Goal: Task Accomplishment & Management: Complete application form

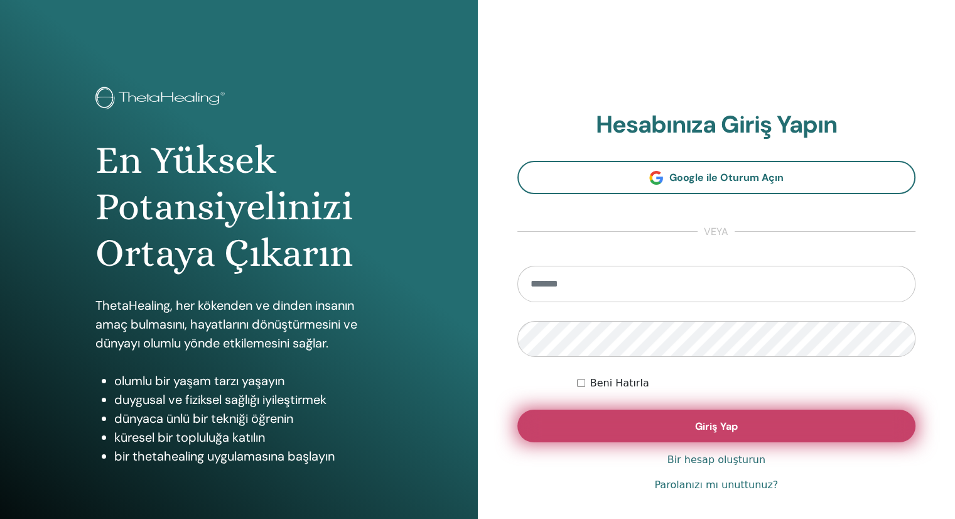
type input "**********"
click at [739, 418] on button "Giriş Yap" at bounding box center [717, 426] width 399 height 33
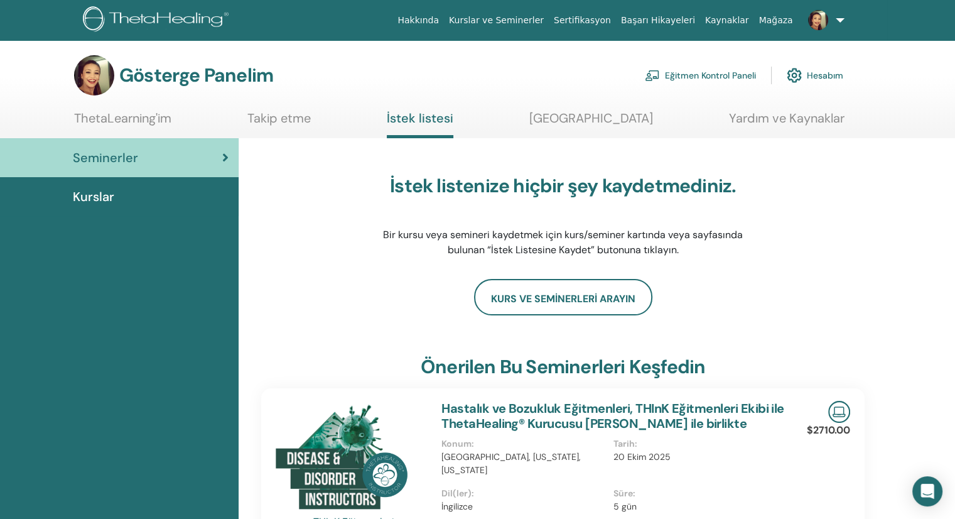
click at [683, 77] on font "Eğitmen Kontrol Paneli" at bounding box center [710, 75] width 91 height 11
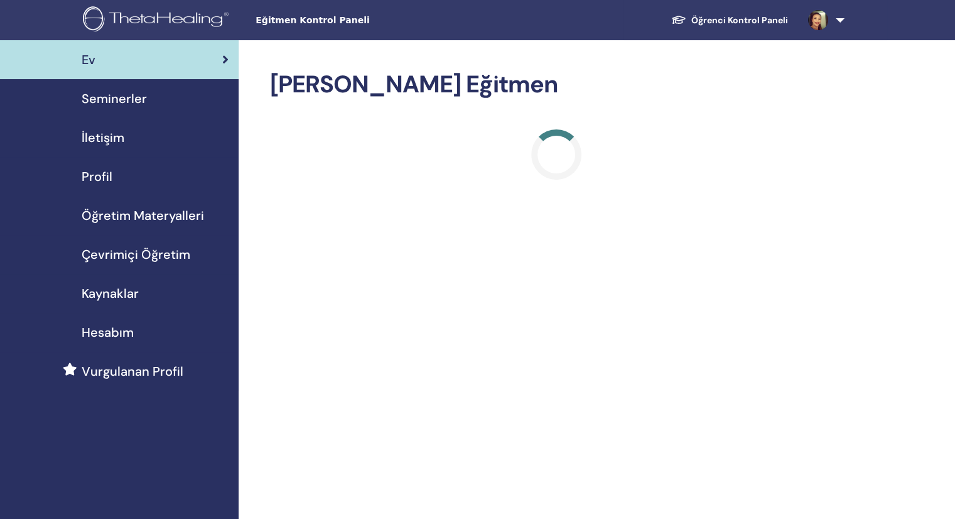
click at [116, 101] on font "Seminerler" at bounding box center [114, 98] width 65 height 16
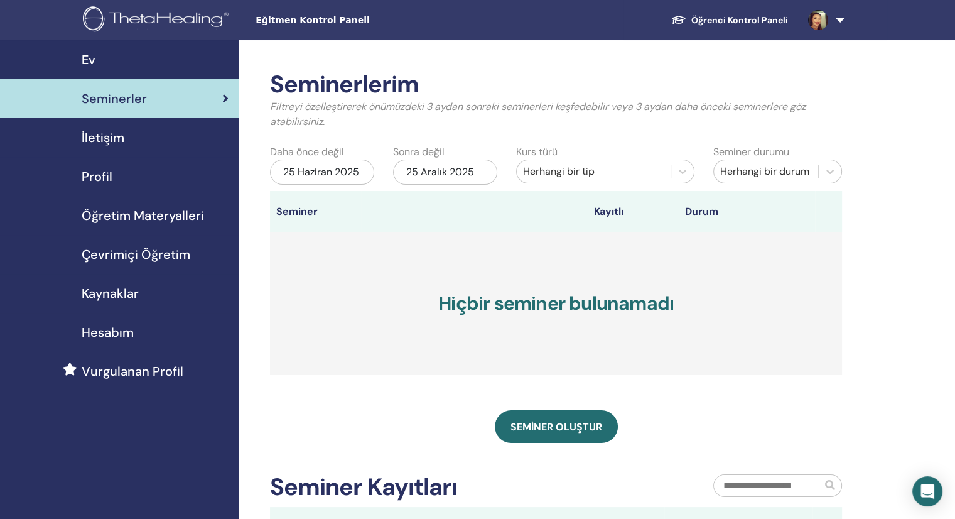
click at [494, 441] on div "Seminer oluştur" at bounding box center [556, 426] width 572 height 33
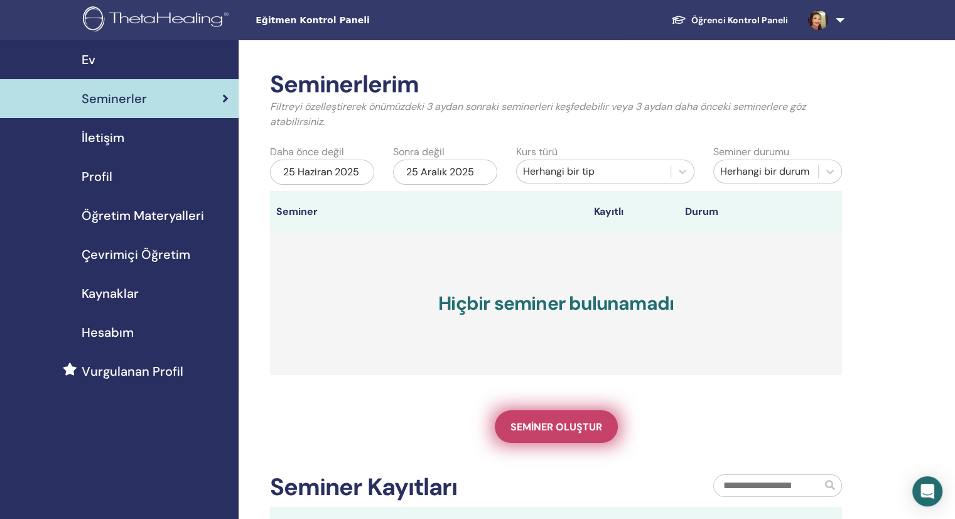
click at [528, 420] on font "Seminer oluştur" at bounding box center [557, 426] width 92 height 13
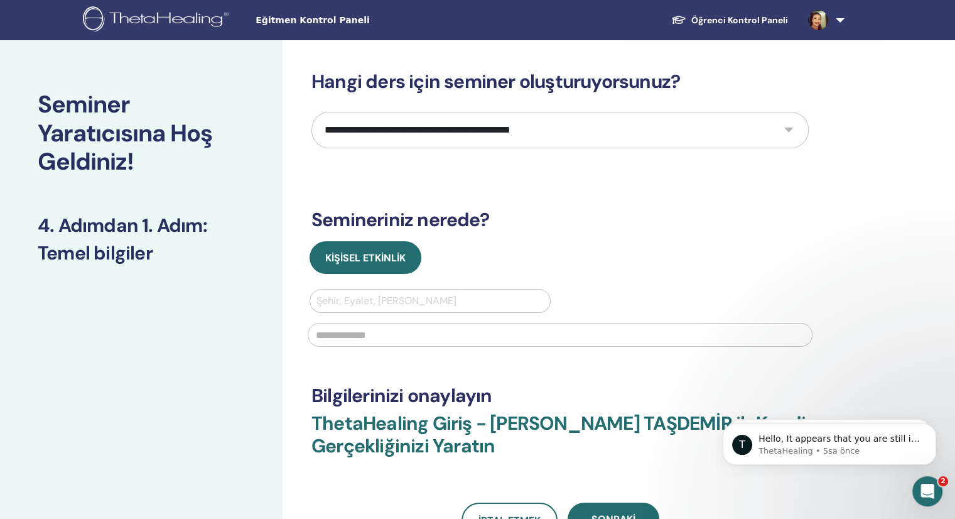
click at [553, 128] on select "**********" at bounding box center [561, 130] width 498 height 36
click at [928, 492] on icon "Intercom Messenger uygulamasını aç" at bounding box center [926, 489] width 21 height 21
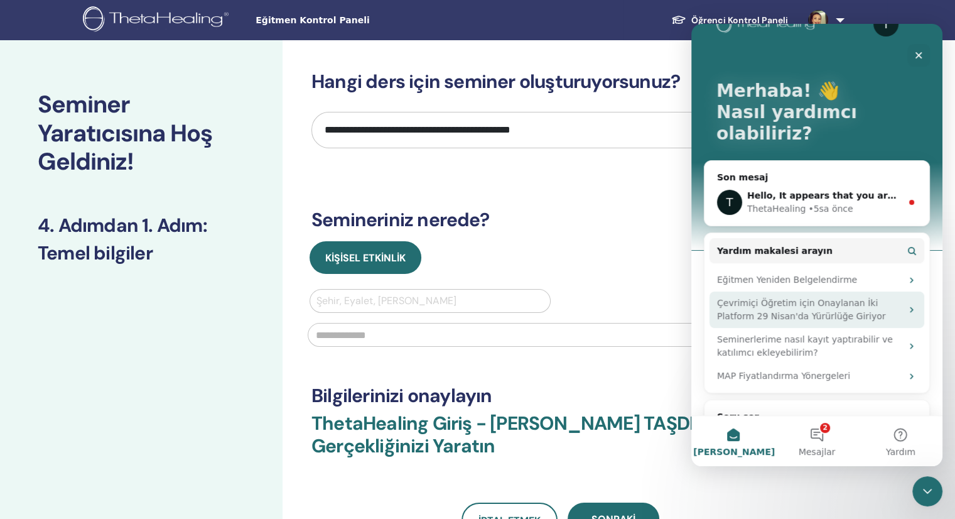
scroll to position [48, 0]
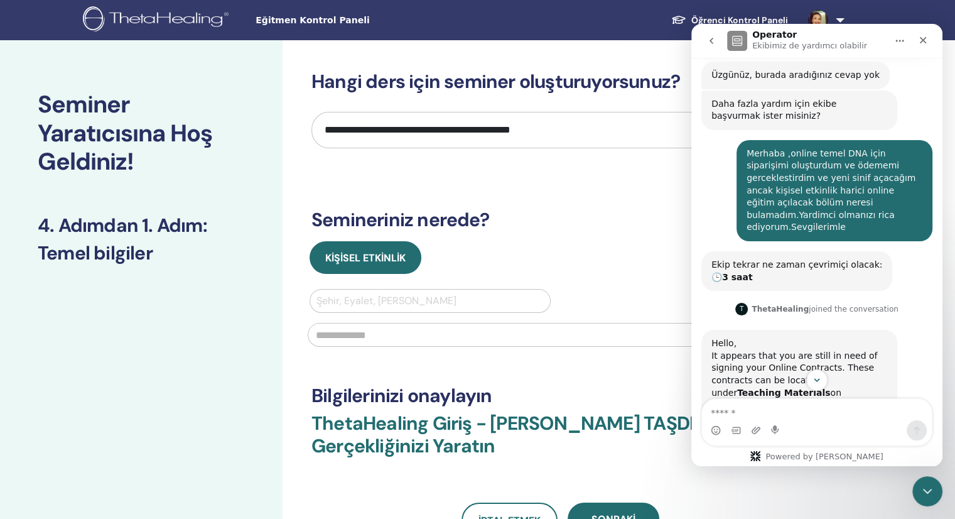
scroll to position [340, 0]
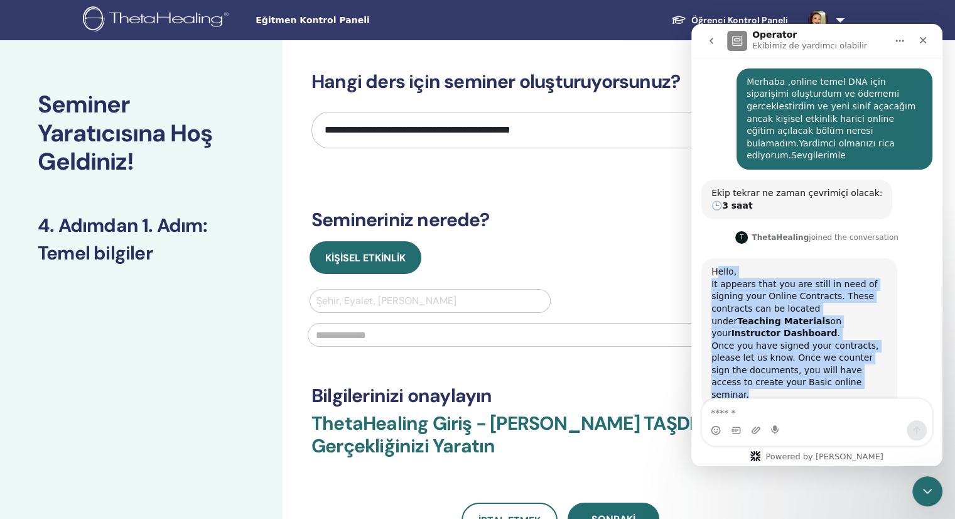
drag, startPoint x: 716, startPoint y: 264, endPoint x: 836, endPoint y: 371, distance: 160.6
click at [836, 371] on div "Hello, It appears that you are still in need of signing your Online Contracts. …" at bounding box center [800, 333] width 196 height 151
copy div "ello, It appears that you are still in need of signing your Online Contracts. T…"
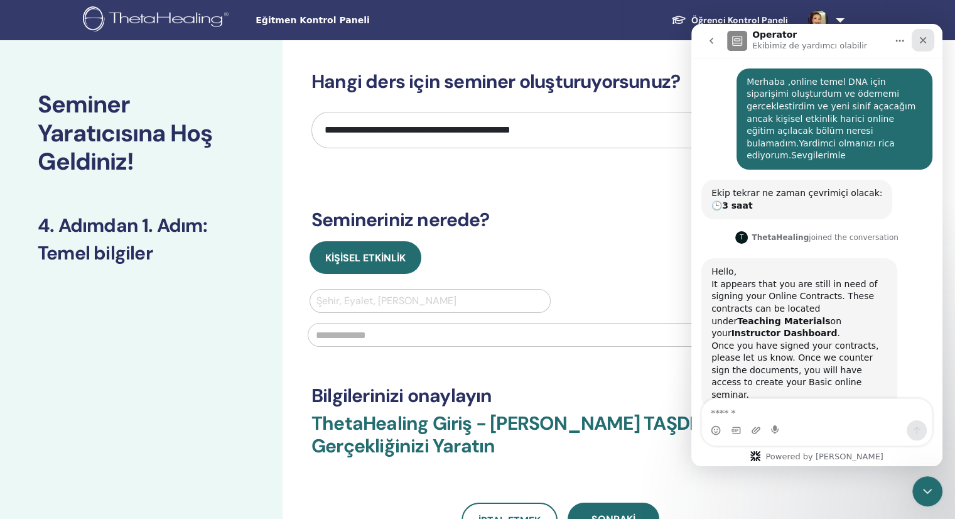
click at [925, 40] on icon "Kapat" at bounding box center [923, 40] width 10 height 10
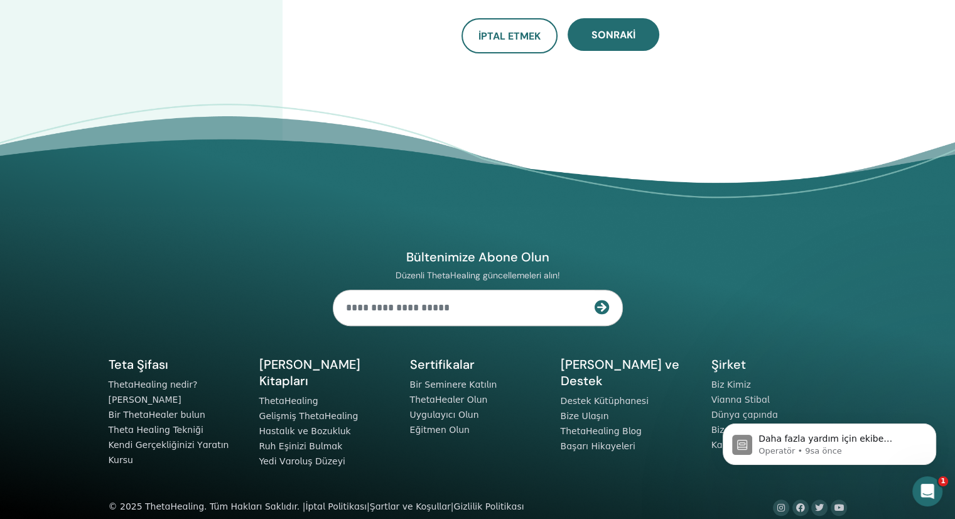
scroll to position [0, 0]
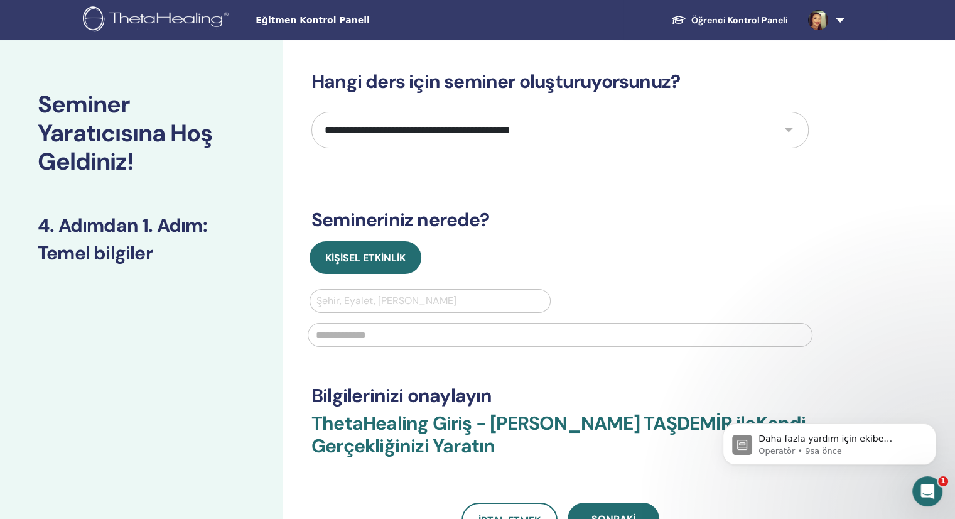
click at [842, 19] on link at bounding box center [824, 20] width 52 height 40
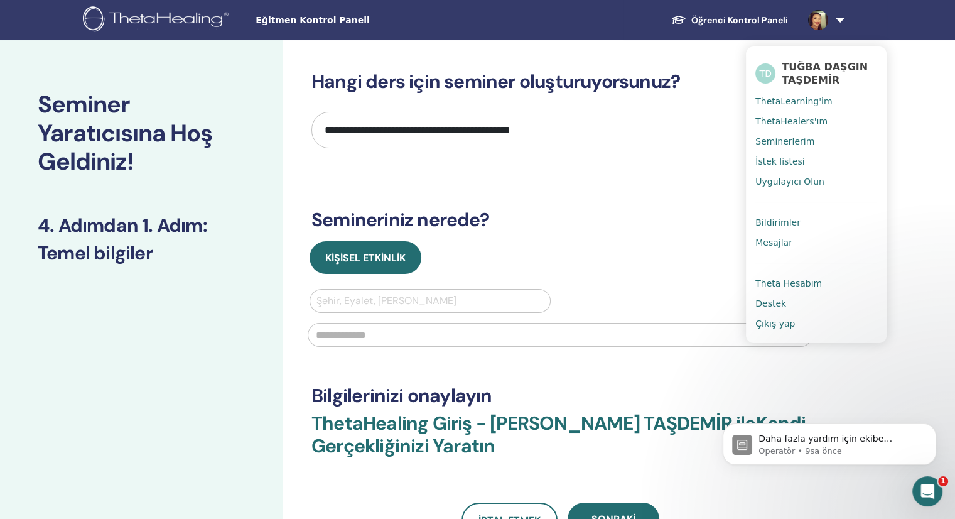
click at [787, 138] on font "Seminerlerim" at bounding box center [785, 141] width 59 height 10
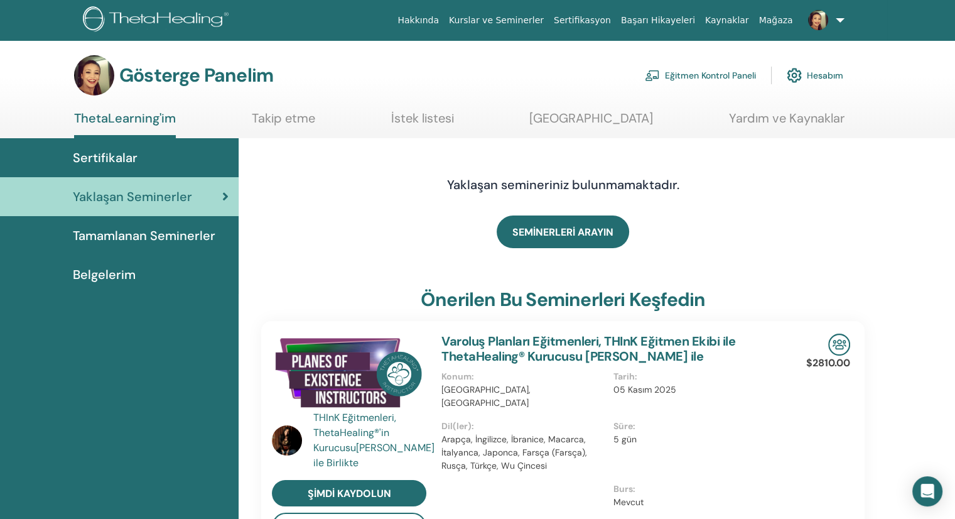
click at [699, 79] on font "Eğitmen Kontrol Paneli" at bounding box center [710, 75] width 91 height 11
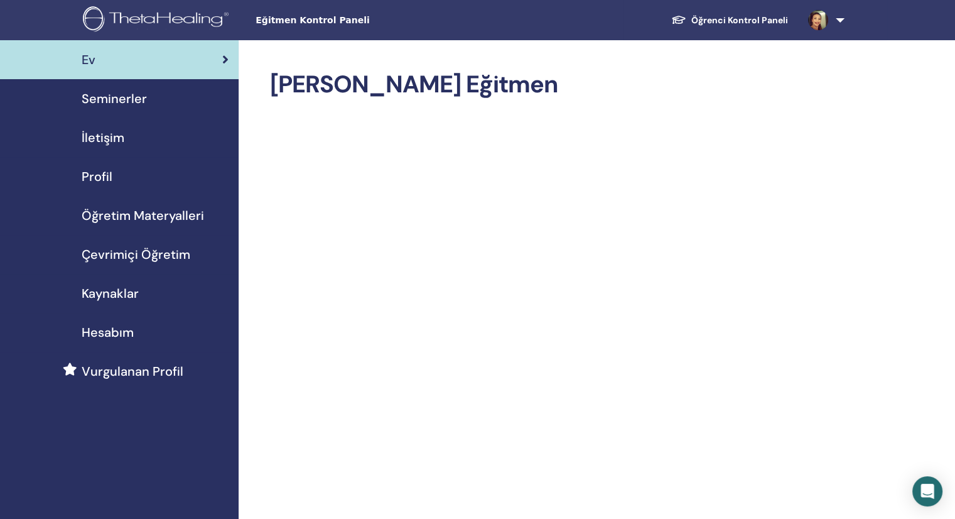
click at [128, 212] on font "Öğretim Materyalleri" at bounding box center [143, 215] width 122 height 16
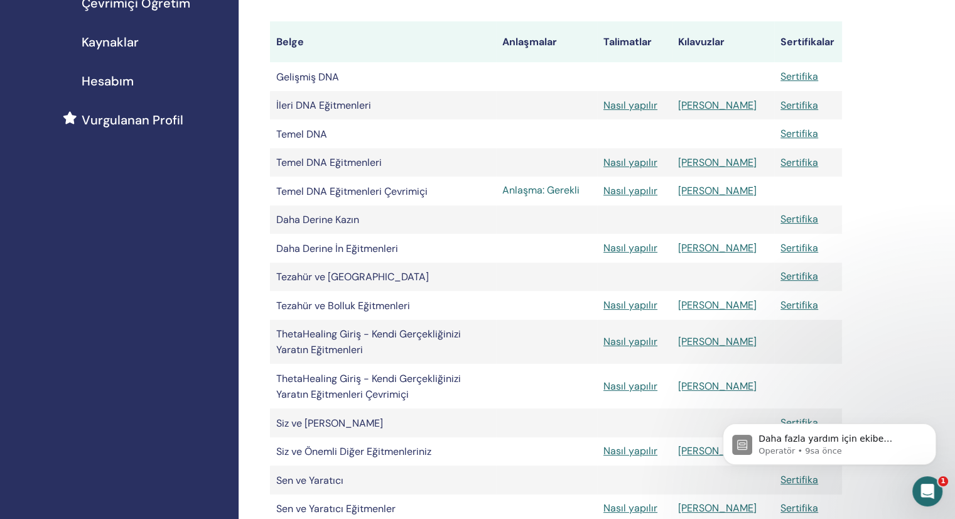
click at [519, 194] on font "Anlaşma: Gerekli" at bounding box center [541, 189] width 77 height 13
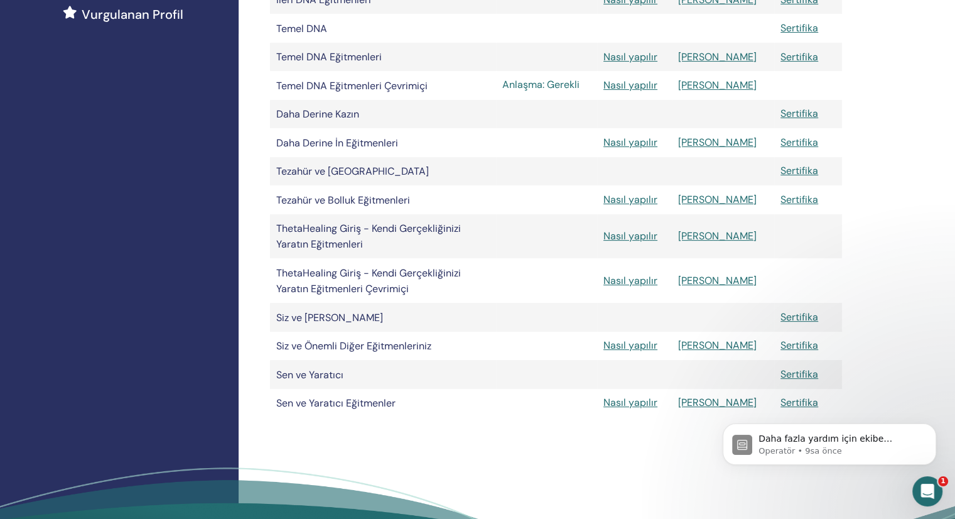
scroll to position [377, 0]
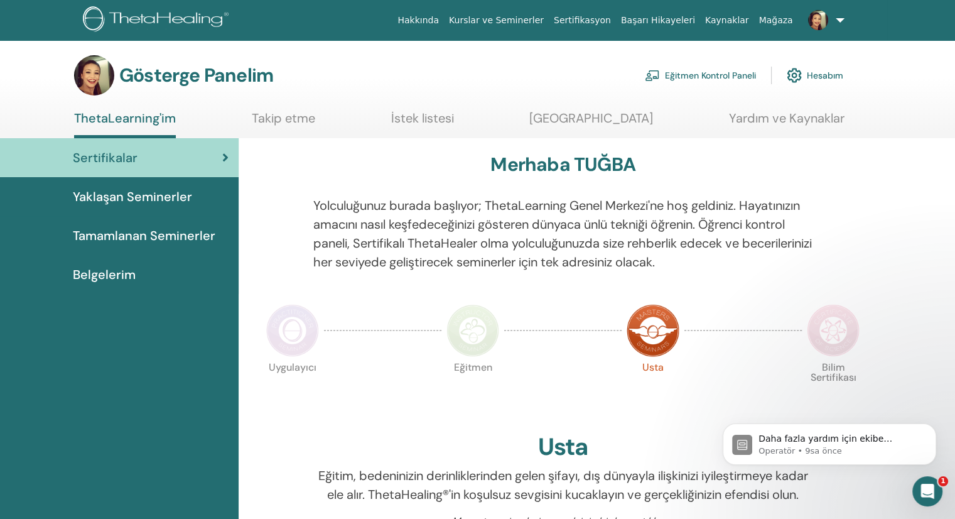
click at [667, 77] on font "Eğitmen Kontrol Paneli" at bounding box center [710, 75] width 91 height 11
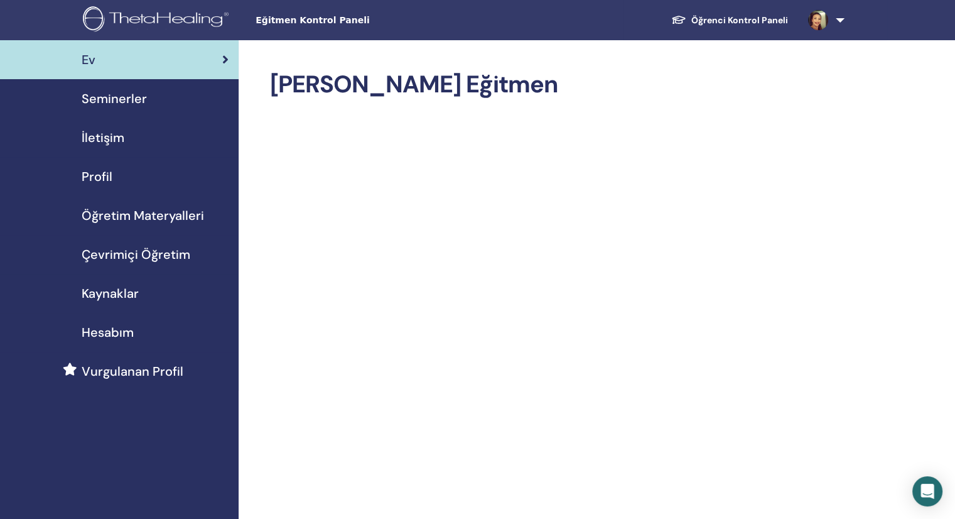
click at [114, 212] on font "Öğretim Materyalleri" at bounding box center [143, 215] width 122 height 16
click at [139, 219] on font "Öğretim Materyalleri" at bounding box center [143, 215] width 122 height 16
click at [163, 211] on font "Öğretim Materyalleri" at bounding box center [143, 215] width 122 height 16
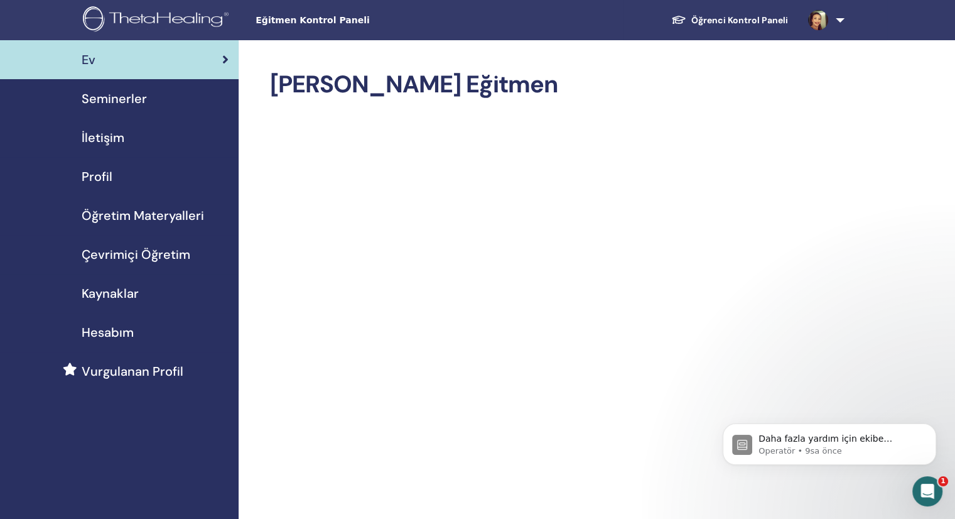
click at [166, 213] on font "Öğretim Materyalleri" at bounding box center [143, 215] width 122 height 16
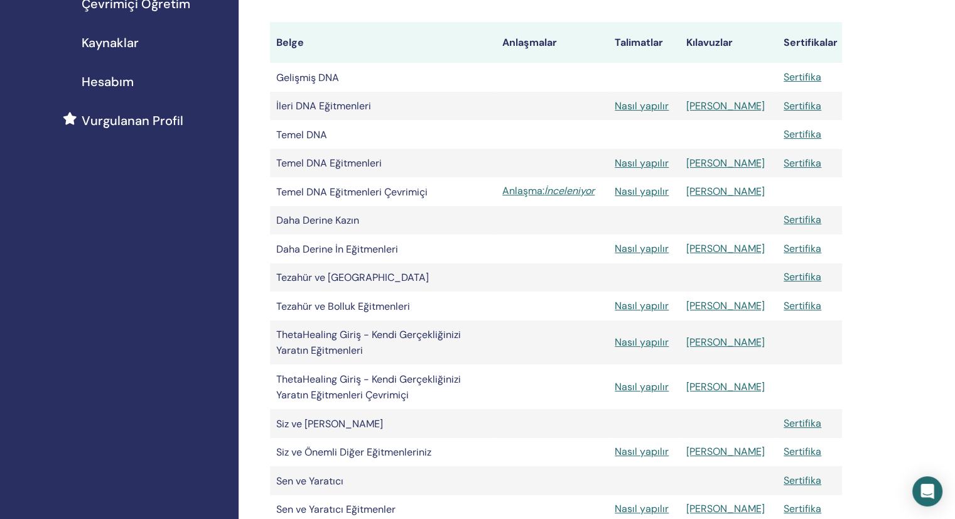
scroll to position [251, 0]
click at [645, 197] on font "Nasıl yapılır" at bounding box center [642, 190] width 54 height 13
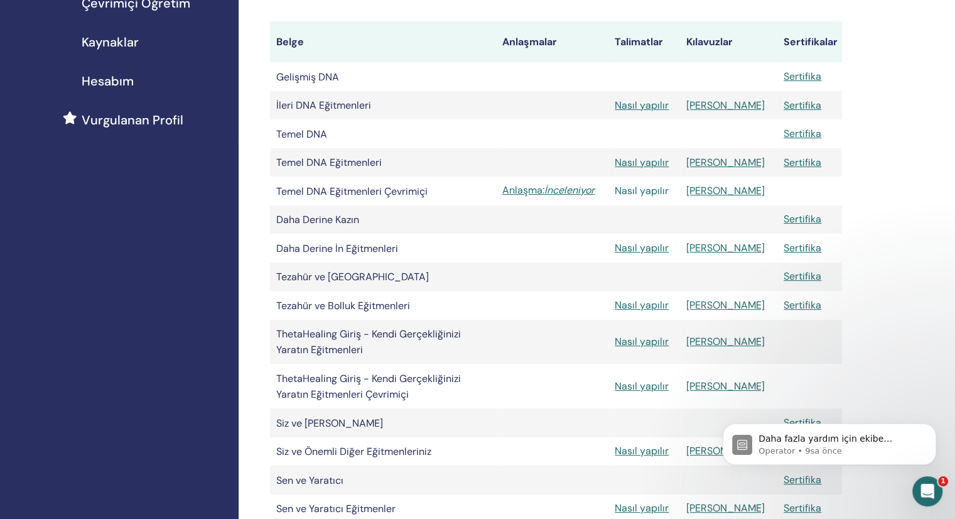
scroll to position [0, 0]
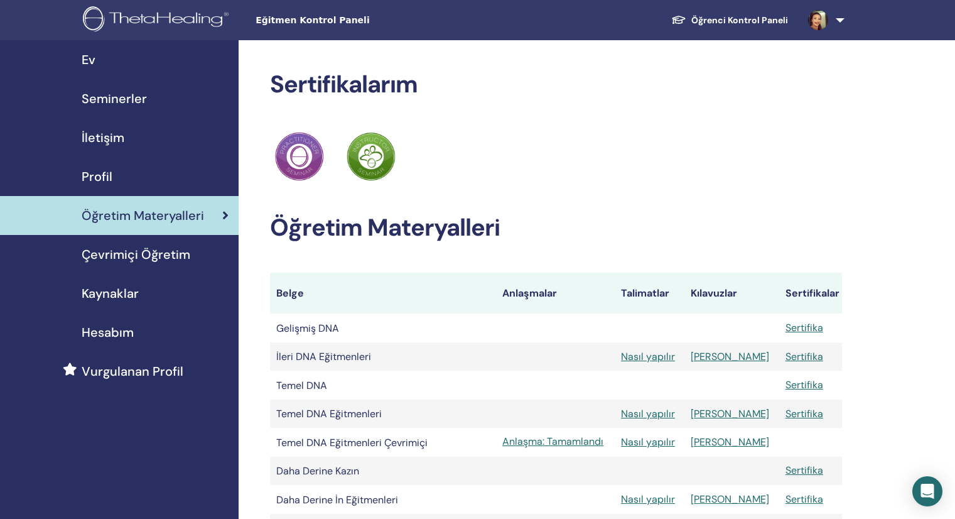
scroll to position [251, 0]
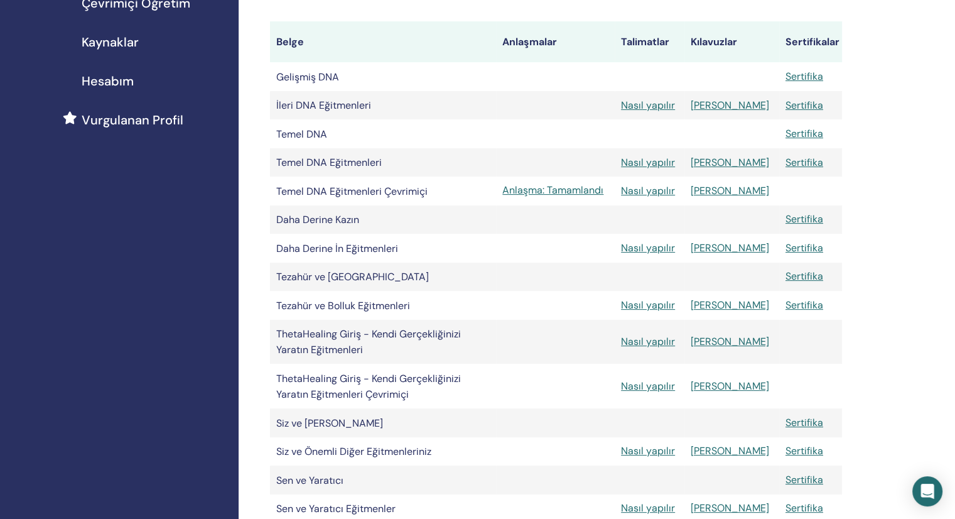
drag, startPoint x: 0, startPoint y: 0, endPoint x: 95, endPoint y: 364, distance: 376.6
click at [95, 364] on div "Ev Seminerler İletişim Profil Öğretim Materyalleri Çevrimiçi Öğretim" at bounding box center [119, 244] width 239 height 910
click at [533, 190] on font "Anlaşma: Tamamlandı" at bounding box center [553, 189] width 101 height 13
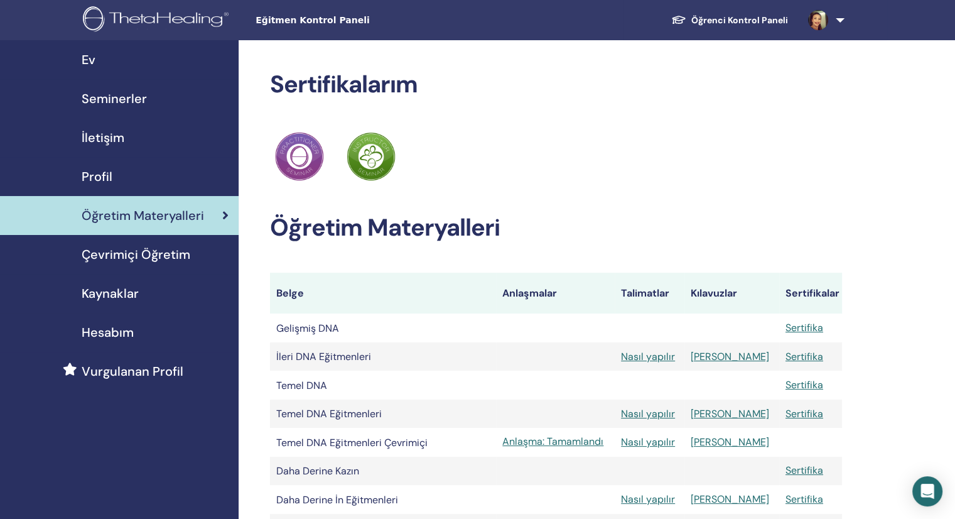
click at [134, 99] on font "Seminerler" at bounding box center [114, 98] width 65 height 16
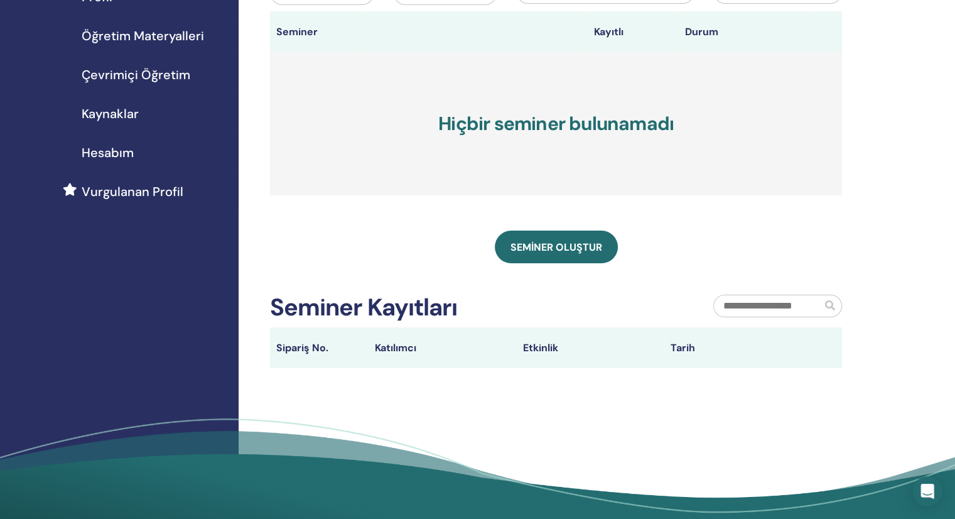
scroll to position [251, 0]
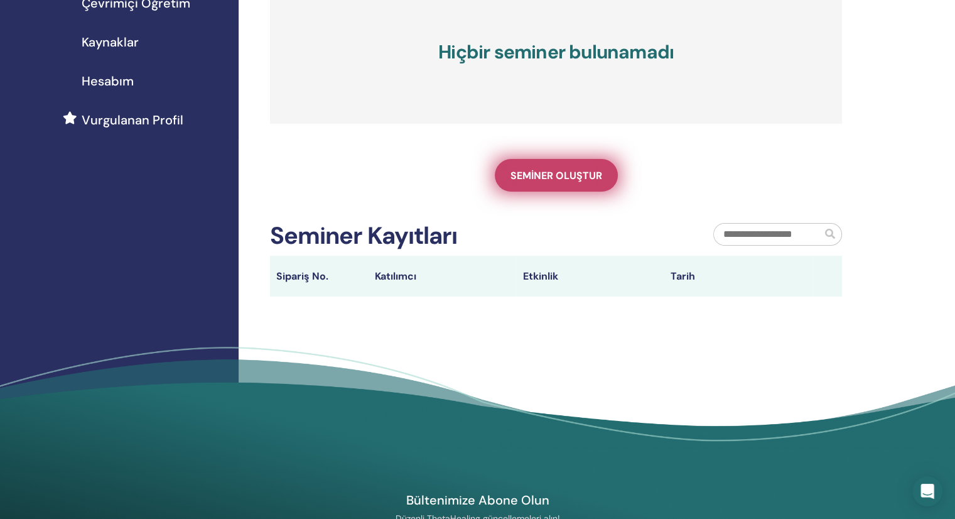
click at [601, 163] on link "Seminer oluştur" at bounding box center [556, 175] width 123 height 33
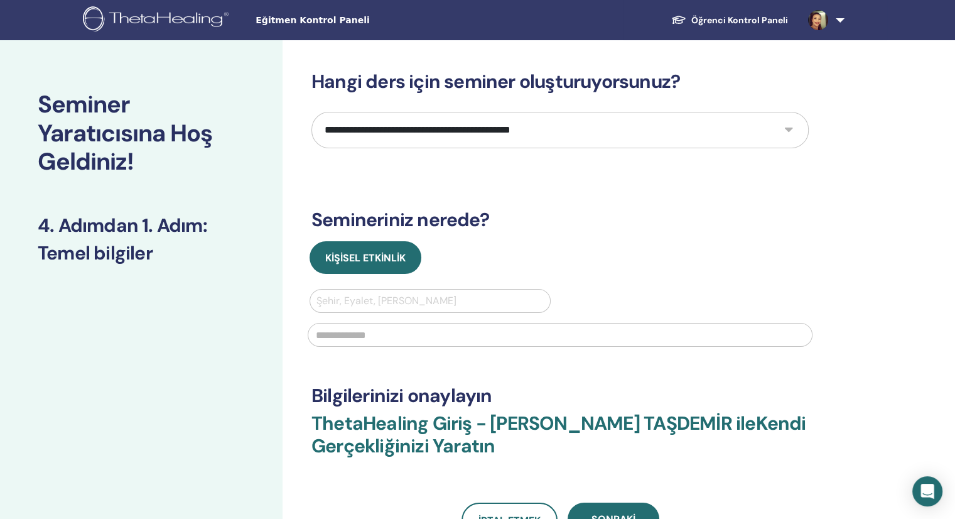
click at [786, 131] on select "**********" at bounding box center [561, 130] width 498 height 36
select select "*"
click at [312, 112] on select "**********" at bounding box center [561, 130] width 498 height 36
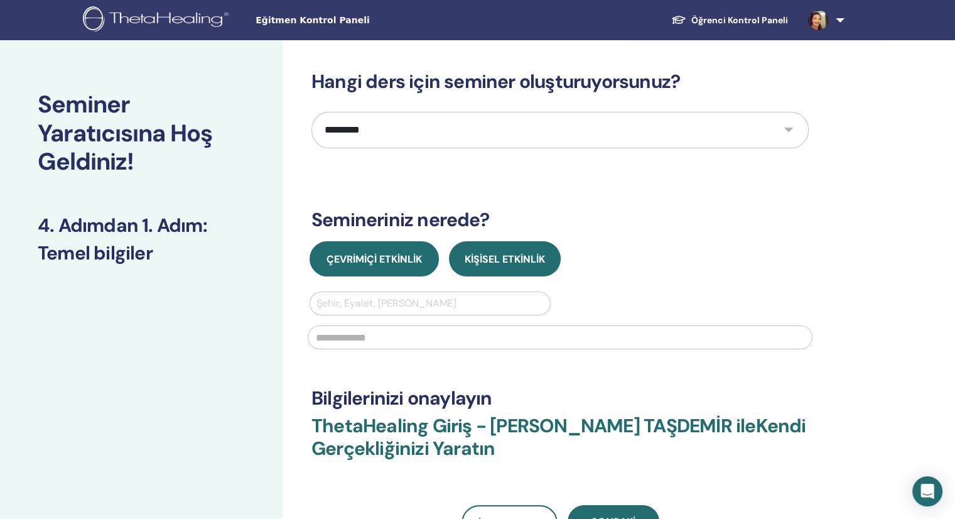
click at [400, 259] on font "Çevrimiçi Etkinlik" at bounding box center [374, 259] width 95 height 13
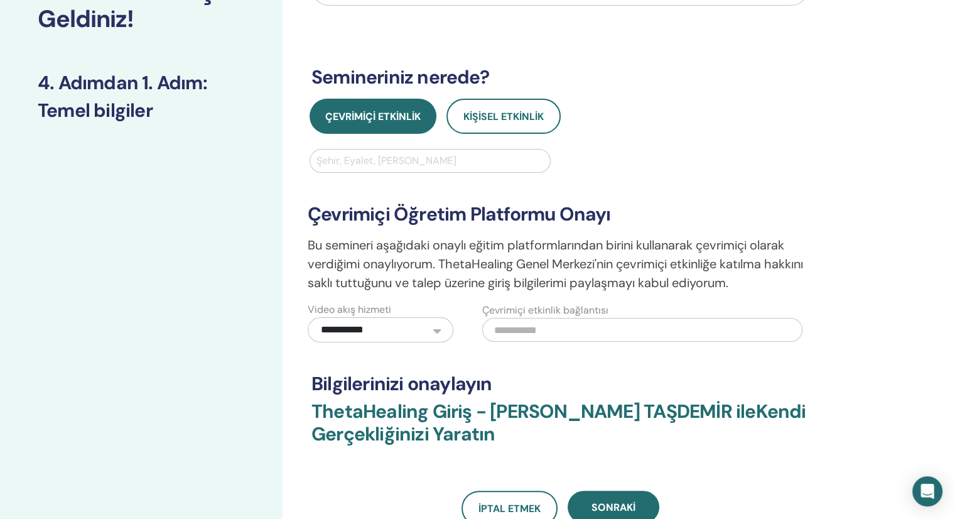
scroll to position [126, 0]
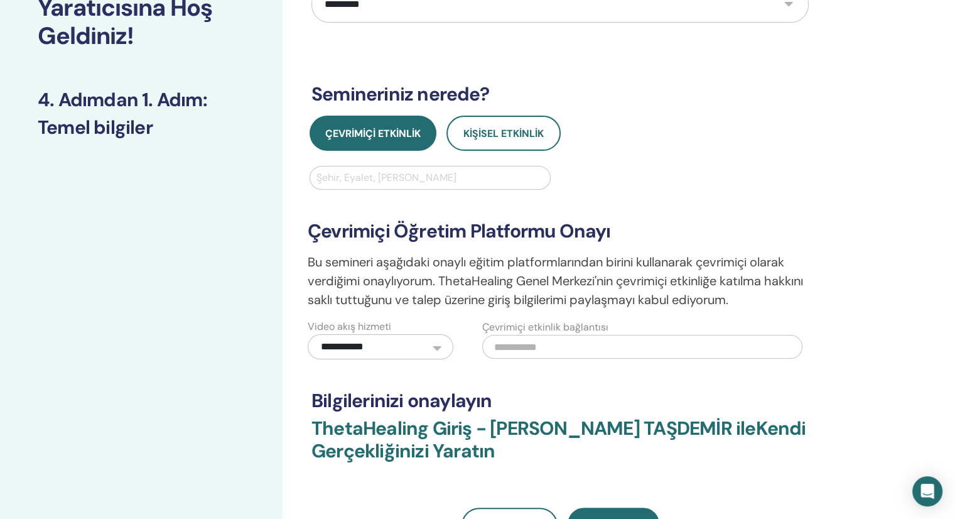
click at [438, 349] on select "**********" at bounding box center [381, 346] width 146 height 25
click at [308, 334] on select "**********" at bounding box center [381, 346] width 146 height 25
click at [563, 341] on input "text" at bounding box center [642, 347] width 320 height 24
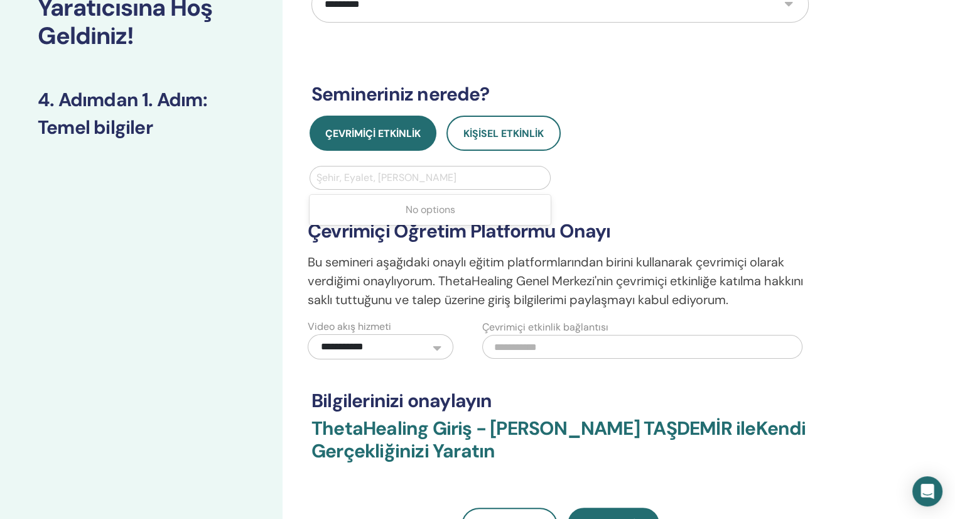
click at [405, 178] on div at bounding box center [430, 178] width 227 height 18
click at [406, 181] on div at bounding box center [430, 178] width 227 height 18
type input "****"
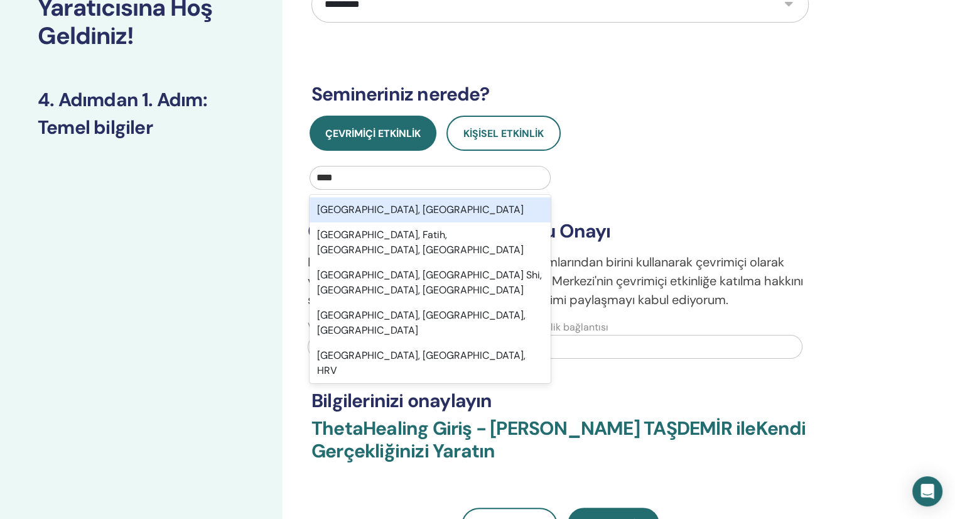
click at [366, 210] on font "[GEOGRAPHIC_DATA], [GEOGRAPHIC_DATA]" at bounding box center [420, 209] width 207 height 13
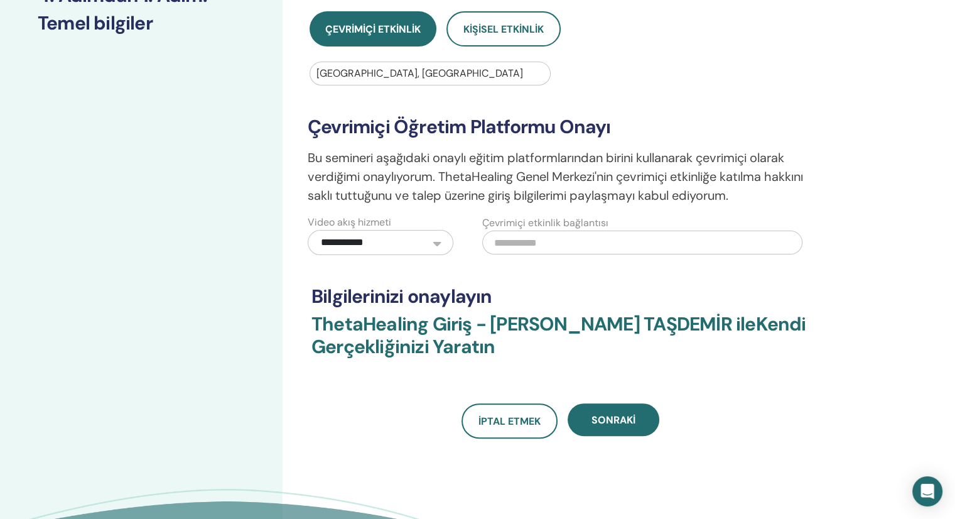
scroll to position [251, 0]
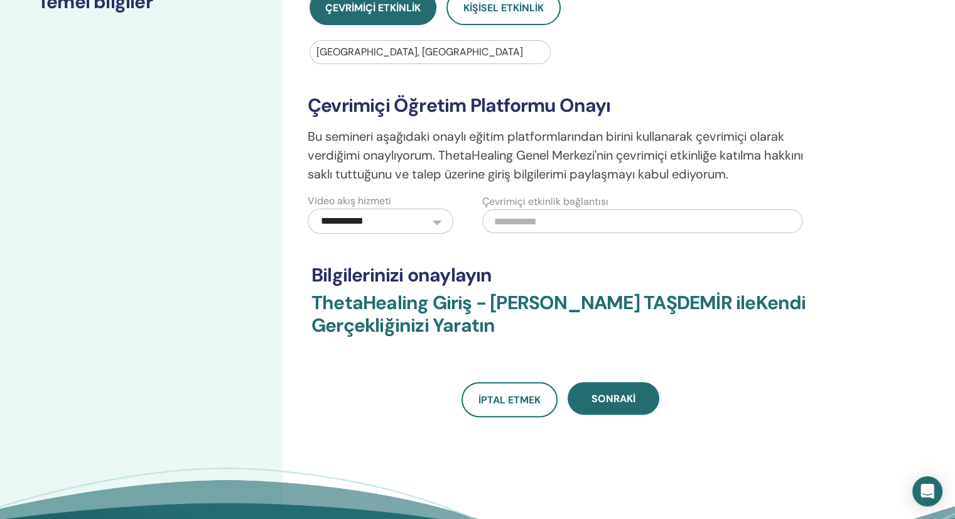
click at [577, 222] on input "text" at bounding box center [642, 221] width 320 height 24
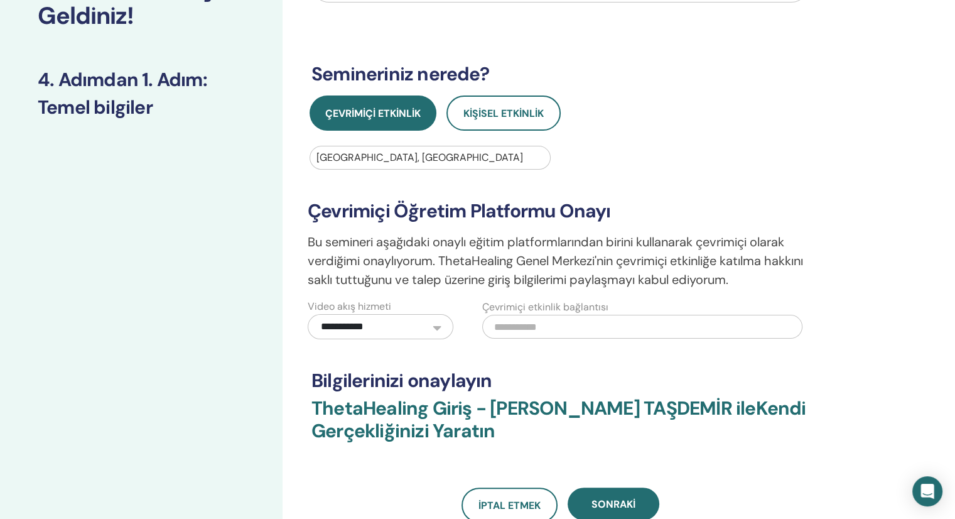
scroll to position [126, 0]
